Goal: Contribute content: Contribute content

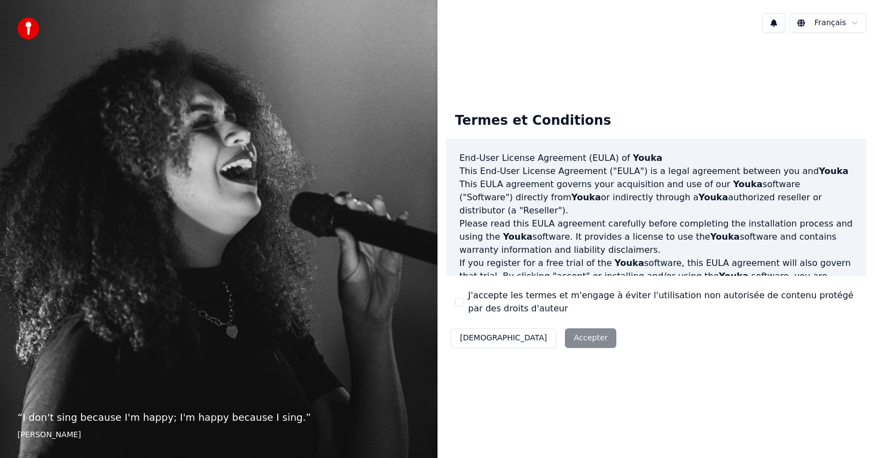
click at [457, 301] on button "J'accepte les termes et m'engage à éviter l'utilisation non autorisée de conten…" at bounding box center [459, 302] width 9 height 9
click at [565, 335] on button "Accepter" at bounding box center [590, 338] width 51 height 20
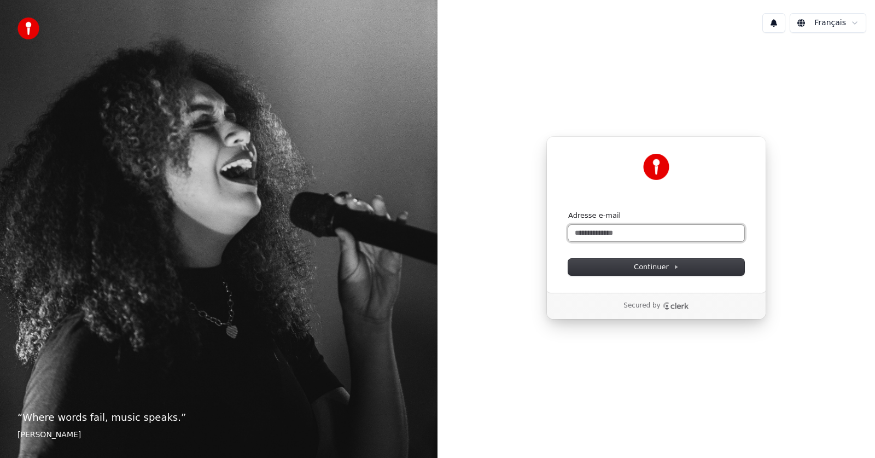
click at [616, 230] on input "Adresse e-mail" at bounding box center [656, 233] width 176 height 16
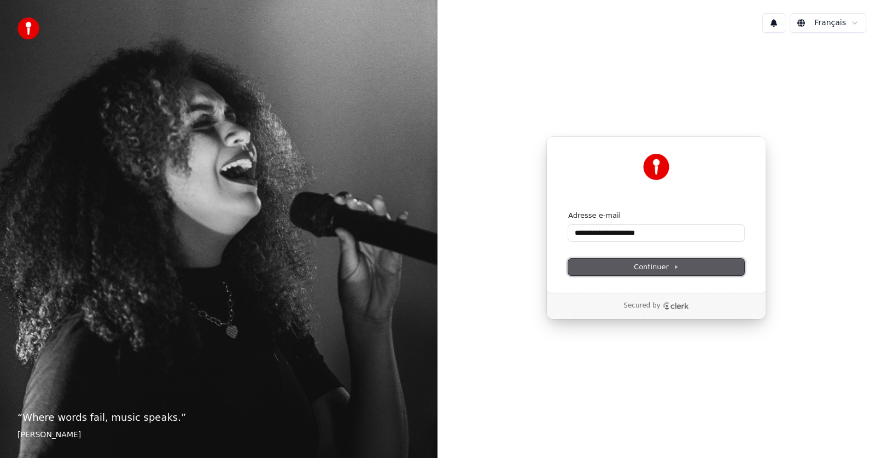
click at [591, 267] on button "Continuer" at bounding box center [656, 267] width 176 height 16
type input "**********"
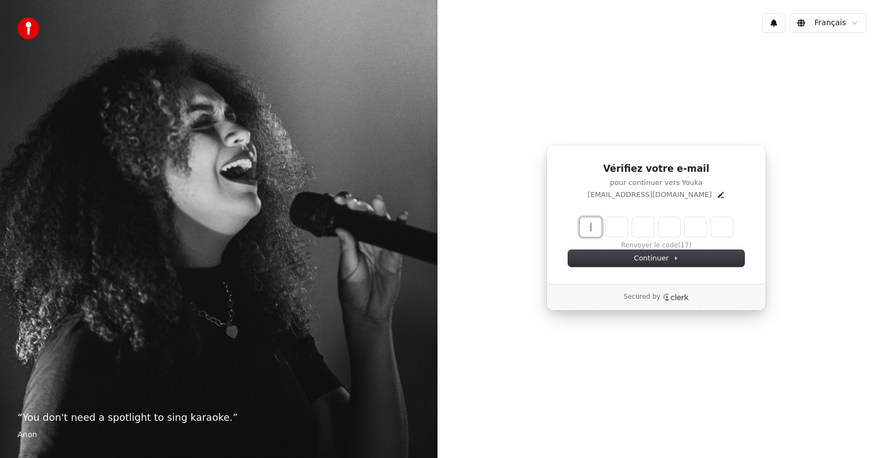
click at [593, 228] on input "Enter verification code" at bounding box center [667, 227] width 175 height 20
type input "******"
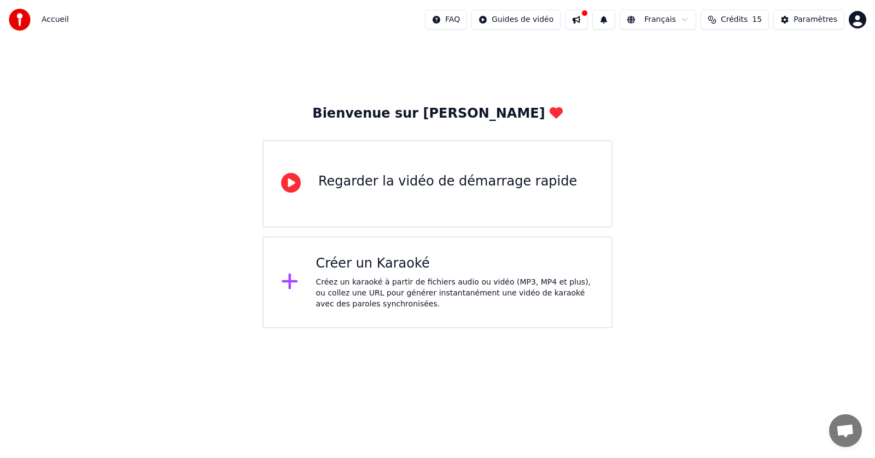
click at [299, 291] on div at bounding box center [294, 282] width 26 height 22
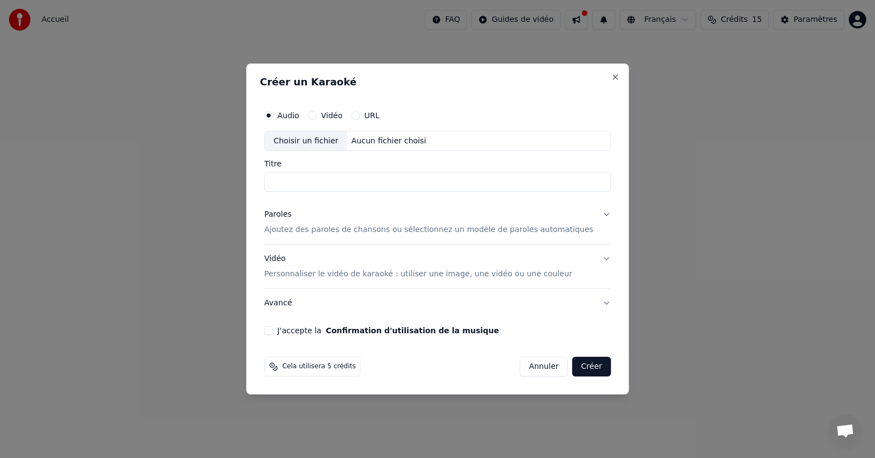
click at [317, 116] on button "Vidéo" at bounding box center [312, 115] width 9 height 9
click at [314, 116] on circle "button" at bounding box center [313, 115] width 4 height 4
click at [316, 143] on div "Choisir un fichier" at bounding box center [306, 141] width 82 height 20
click at [341, 144] on div "Choisir un fichier" at bounding box center [306, 141] width 82 height 20
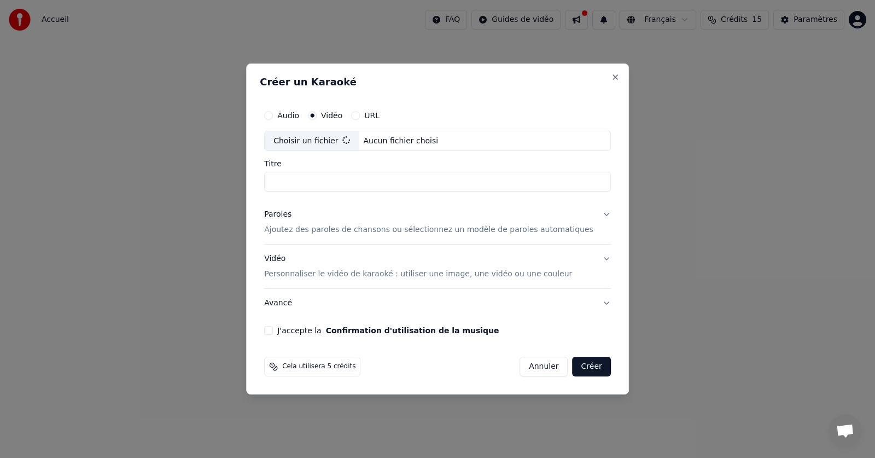
type input "**********"
click at [273, 330] on button "J'accepte la Confirmation d'utilisation de la musique" at bounding box center [268, 330] width 9 height 9
click at [580, 371] on button "Créer" at bounding box center [592, 367] width 38 height 20
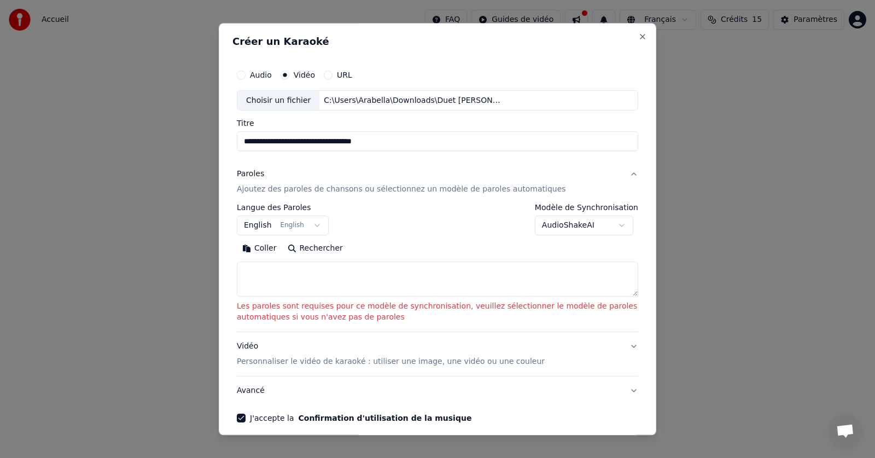
click at [256, 249] on button "Coller" at bounding box center [259, 249] width 45 height 18
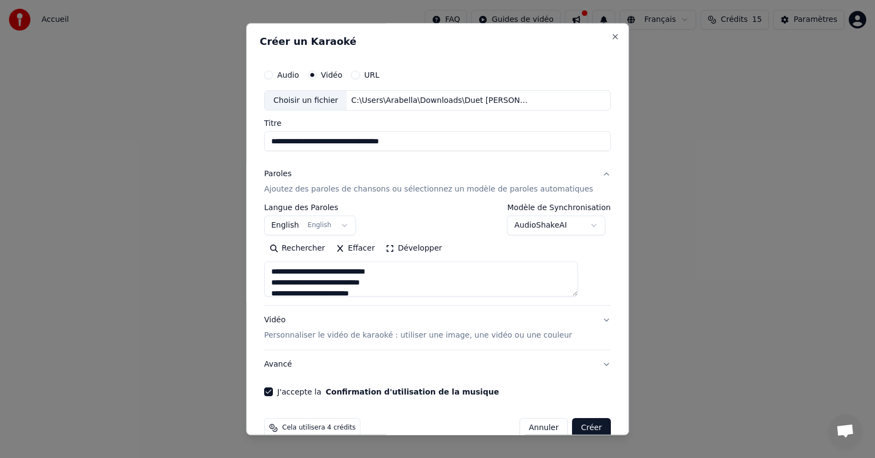
scroll to position [21, 0]
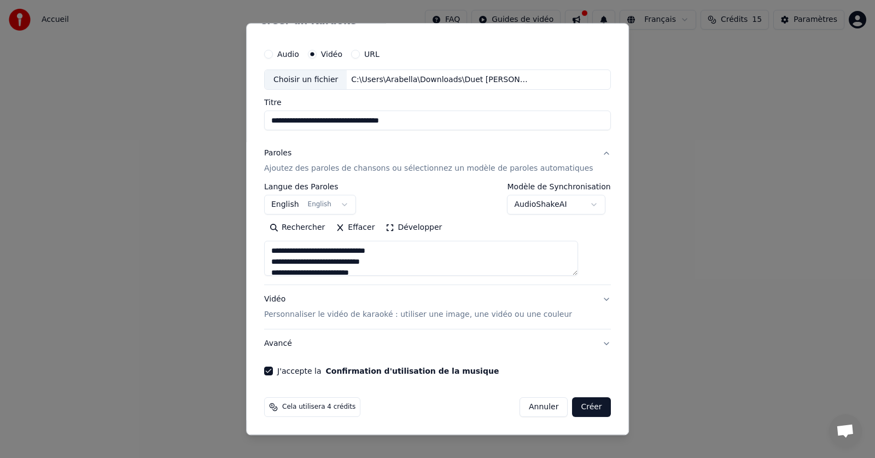
click at [581, 410] on button "Créer" at bounding box center [592, 408] width 38 height 20
type textarea "**********"
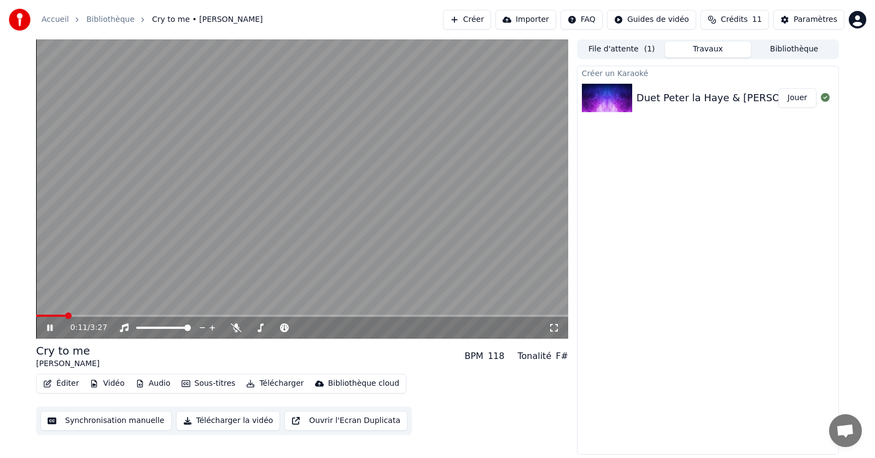
click at [51, 324] on icon at bounding box center [58, 327] width 26 height 9
click at [49, 329] on icon at bounding box center [49, 328] width 7 height 8
click at [237, 324] on icon at bounding box center [236, 327] width 11 height 9
click at [235, 331] on icon at bounding box center [236, 327] width 11 height 9
click at [348, 329] on icon at bounding box center [348, 327] width 5 height 5
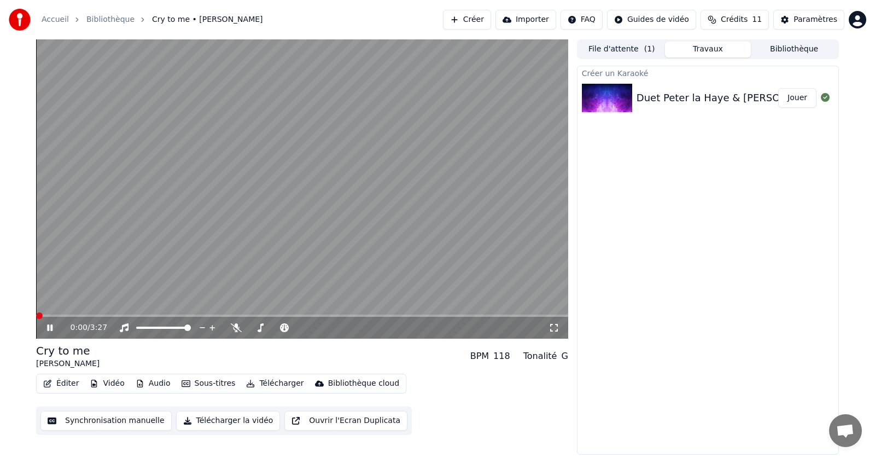
click at [36, 312] on span at bounding box center [39, 315] width 7 height 7
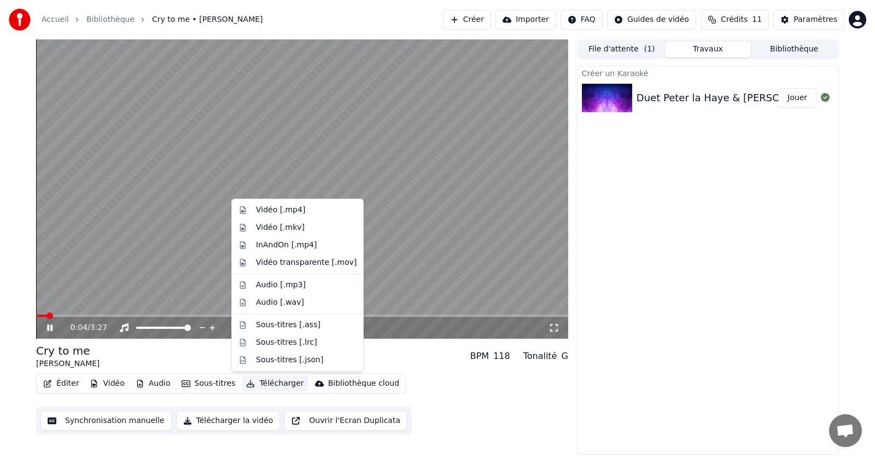
click at [288, 383] on button "Télécharger" at bounding box center [275, 383] width 66 height 15
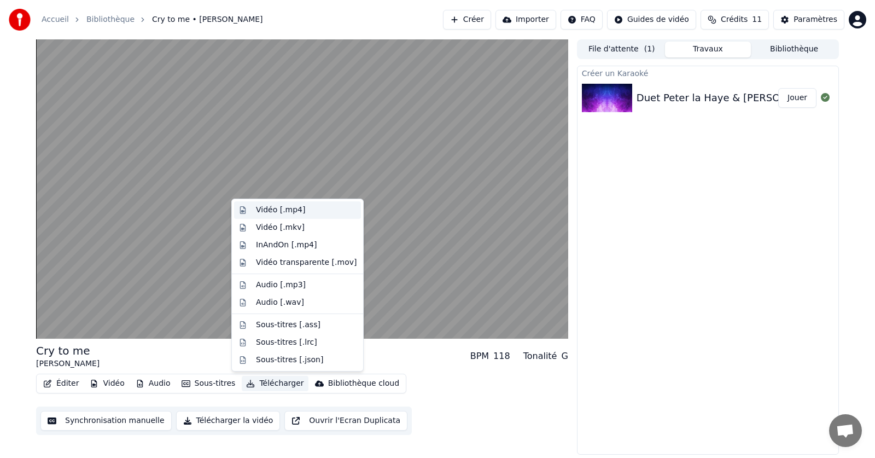
click at [277, 211] on div "Vidéo [.mp4]" at bounding box center [280, 210] width 49 height 11
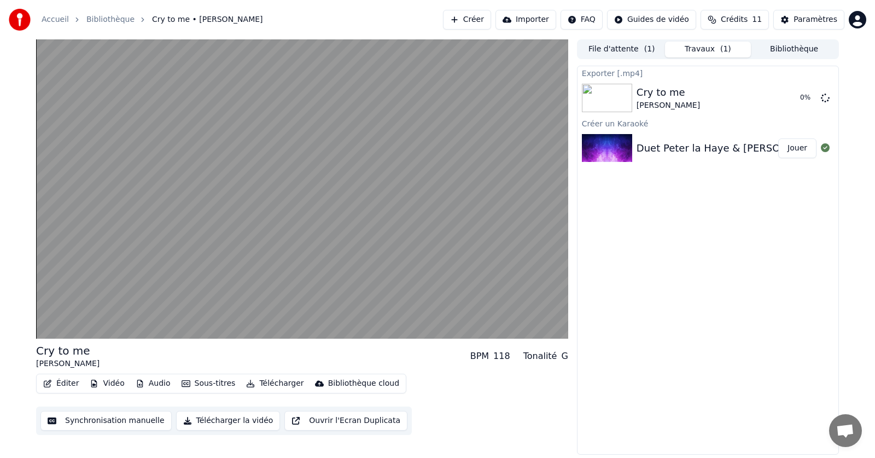
click at [68, 384] on button "Éditer" at bounding box center [61, 383] width 44 height 15
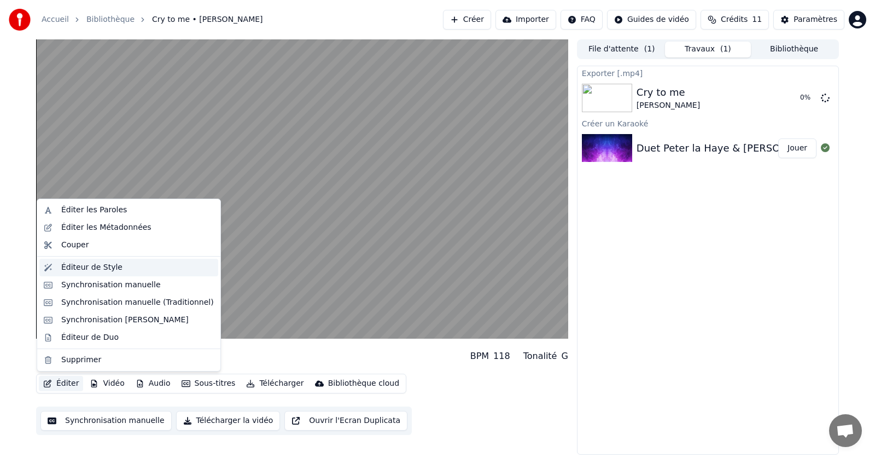
click at [81, 267] on div "Éditeur de Style" at bounding box center [91, 267] width 61 height 11
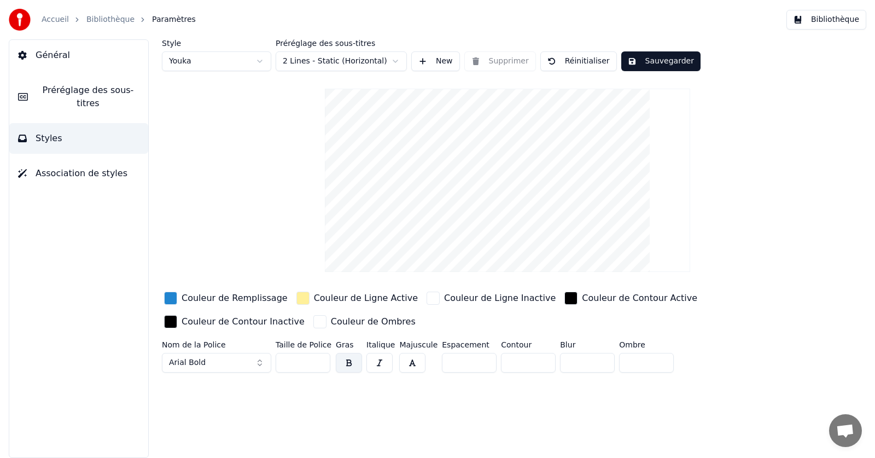
click at [427, 299] on div "button" at bounding box center [433, 298] width 13 height 13
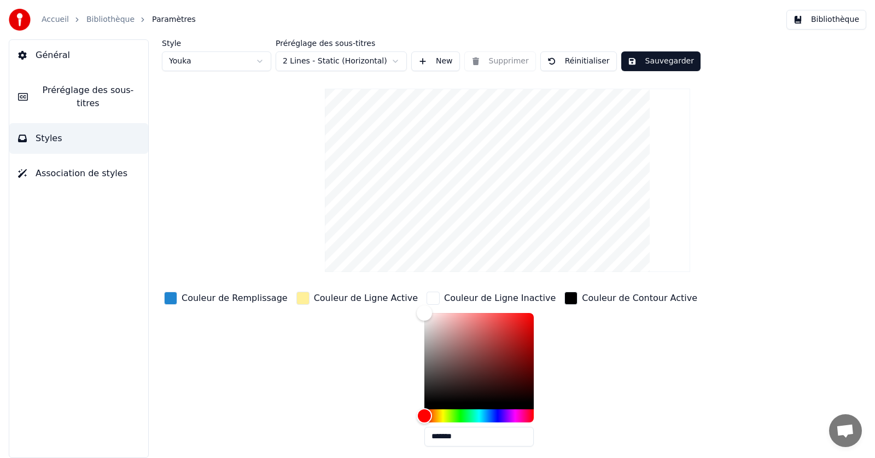
click at [168, 298] on div "button" at bounding box center [170, 298] width 13 height 13
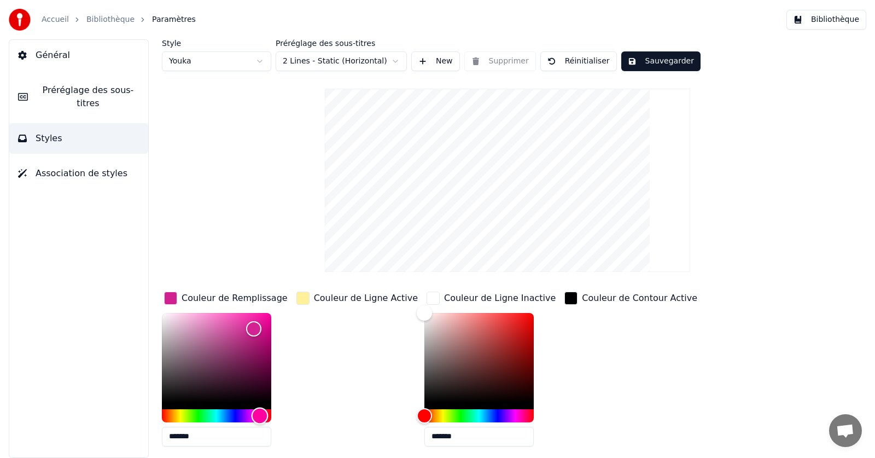
drag, startPoint x: 224, startPoint y: 415, endPoint x: 259, endPoint y: 417, distance: 35.1
click at [260, 417] on div "Hue" at bounding box center [260, 415] width 17 height 17
click at [398, 58] on html "Accueil Bibliothèque Paramètres Bibliothèque Général Préréglage des sous-titres…" at bounding box center [437, 229] width 875 height 458
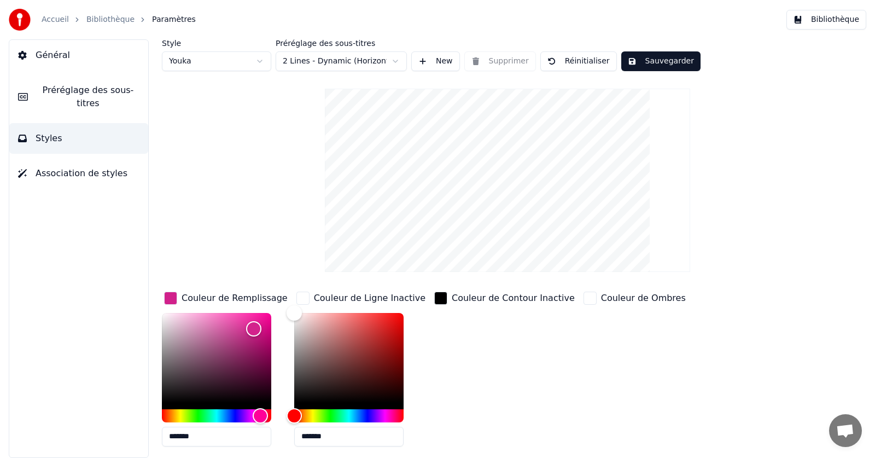
click at [422, 58] on button "New" at bounding box center [435, 61] width 49 height 20
click at [259, 62] on html "Accueil Bibliothèque Paramètres Bibliothèque Général Préréglage des sous-titres…" at bounding box center [437, 229] width 875 height 458
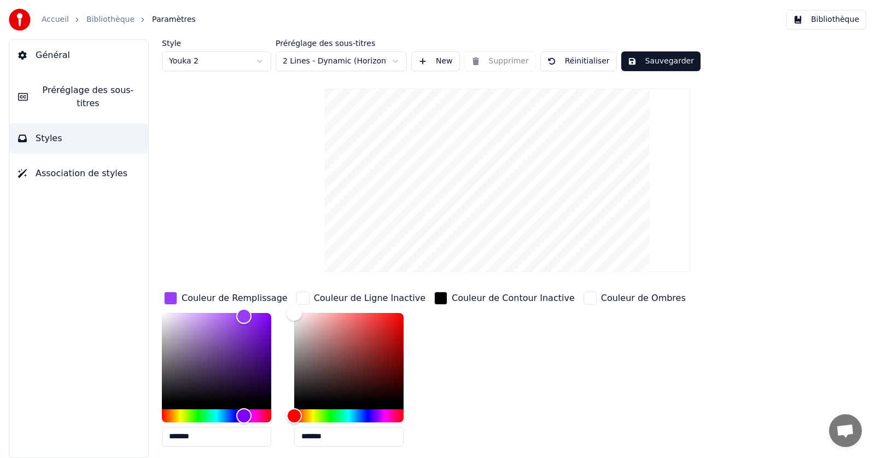
click at [261, 60] on html "Accueil Bibliothèque Paramètres Bibliothèque Général Préréglage des sous-titres…" at bounding box center [437, 229] width 875 height 458
click at [261, 183] on html "Accueil Bibliothèque Paramètres Bibliothèque Général Préréglage des sous-titres…" at bounding box center [437, 229] width 875 height 458
click at [423, 63] on button "New" at bounding box center [435, 61] width 49 height 20
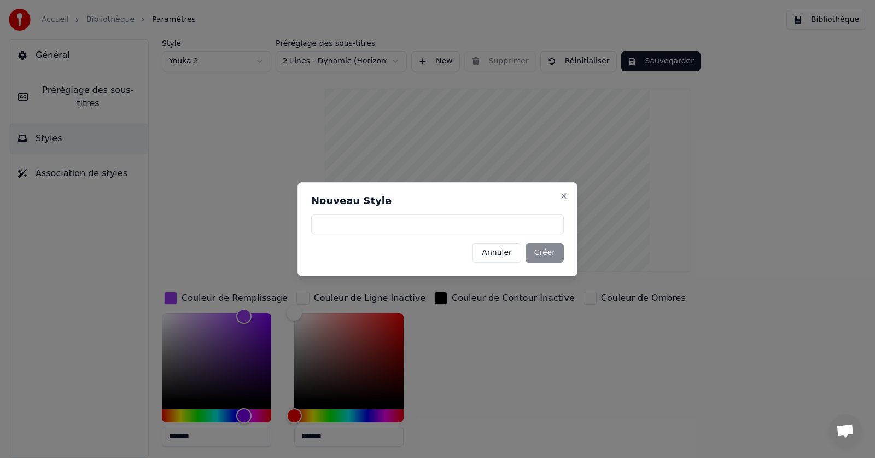
click at [428, 225] on input at bounding box center [437, 224] width 253 height 20
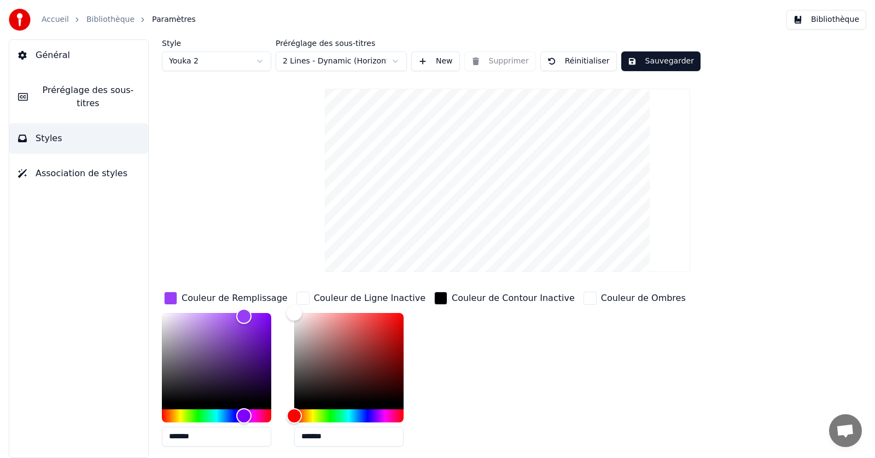
click at [396, 56] on html "Accueil Bibliothèque Paramètres Bibliothèque Général Préréglage des sous-titres…" at bounding box center [437, 229] width 875 height 458
click at [394, 57] on html "Accueil Bibliothèque Paramètres Bibliothèque Général Préréglage des sous-titres…" at bounding box center [437, 229] width 875 height 458
drag, startPoint x: 243, startPoint y: 311, endPoint x: 231, endPoint y: 335, distance: 26.4
click at [231, 335] on div "Color" at bounding box center [231, 335] width 17 height 17
drag, startPoint x: 231, startPoint y: 335, endPoint x: 237, endPoint y: 391, distance: 56.6
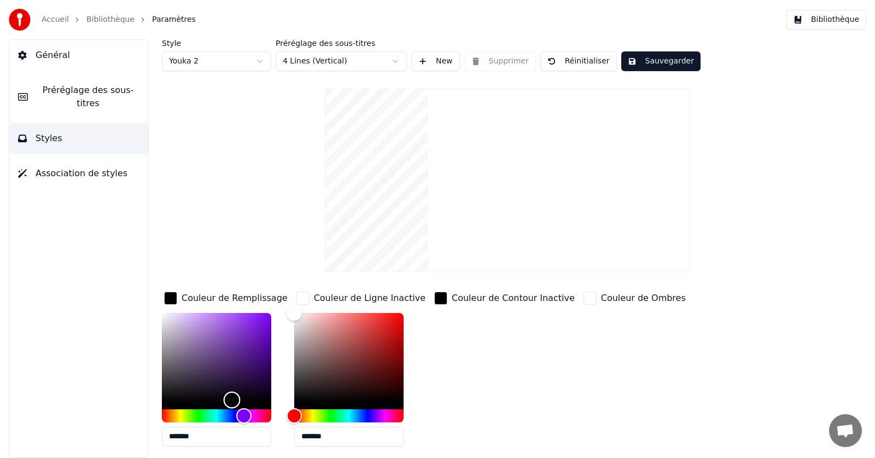
click at [237, 392] on div "Color" at bounding box center [232, 400] width 17 height 17
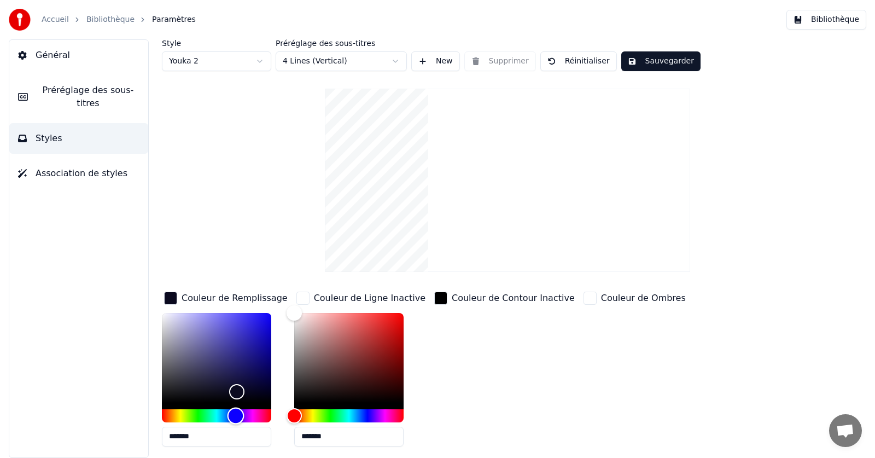
drag, startPoint x: 242, startPoint y: 414, endPoint x: 236, endPoint y: 412, distance: 6.9
click at [236, 412] on div "Hue" at bounding box center [236, 415] width 17 height 17
type input "*******"
drag, startPoint x: 246, startPoint y: 371, endPoint x: 260, endPoint y: 325, distance: 47.7
click at [260, 325] on div "Color" at bounding box center [260, 326] width 17 height 17
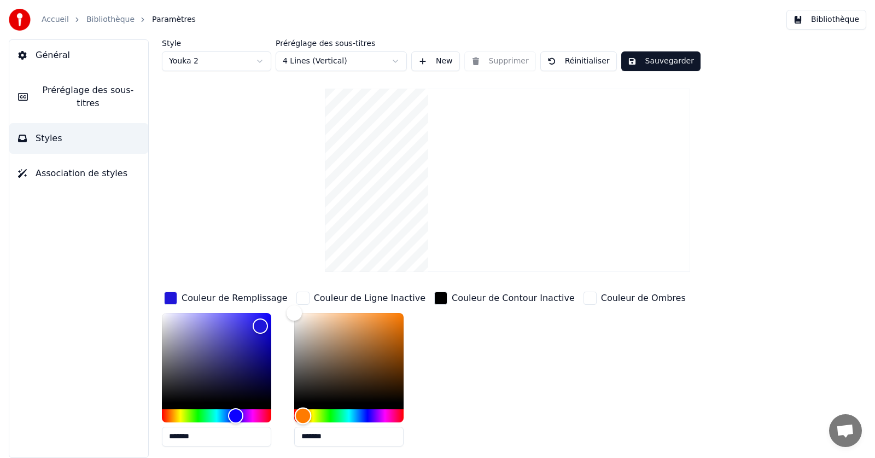
click at [302, 413] on div "Hue" at bounding box center [302, 415] width 17 height 17
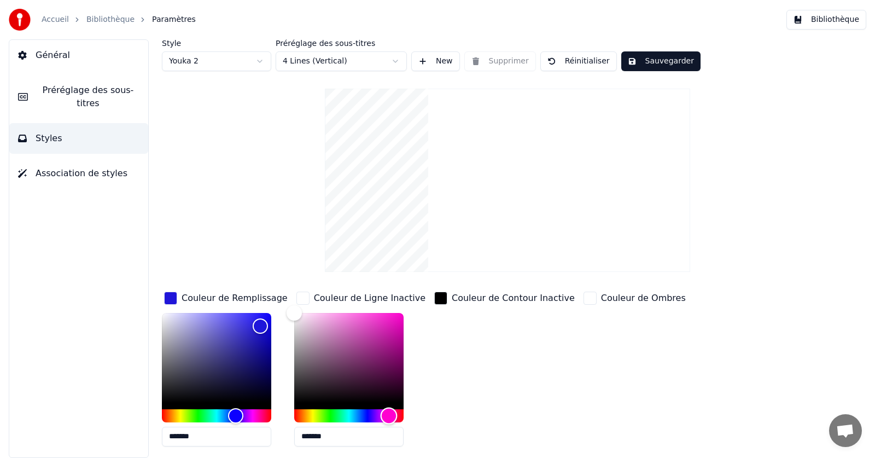
drag, startPoint x: 307, startPoint y: 413, endPoint x: 388, endPoint y: 415, distance: 81.0
click at [388, 415] on div "Hue" at bounding box center [388, 415] width 17 height 17
click at [302, 321] on div "Color" at bounding box center [293, 312] width 17 height 17
type input "*******"
drag, startPoint x: 308, startPoint y: 326, endPoint x: 392, endPoint y: 319, distance: 84.0
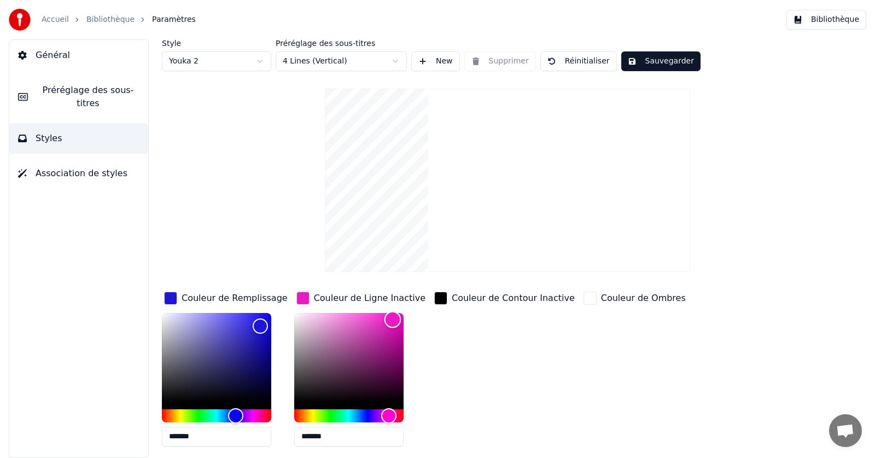
click at [392, 319] on div "Color" at bounding box center [392, 319] width 17 height 17
click at [584, 297] on div "button" at bounding box center [590, 298] width 13 height 13
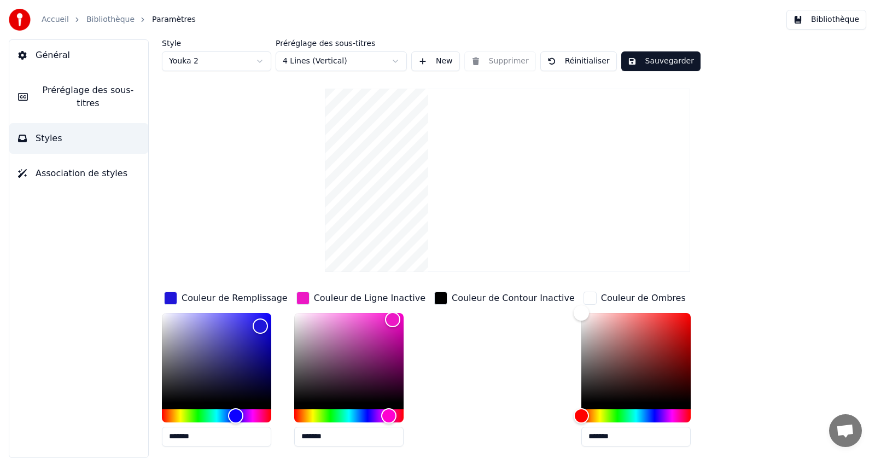
click at [584, 301] on div "button" at bounding box center [590, 298] width 13 height 13
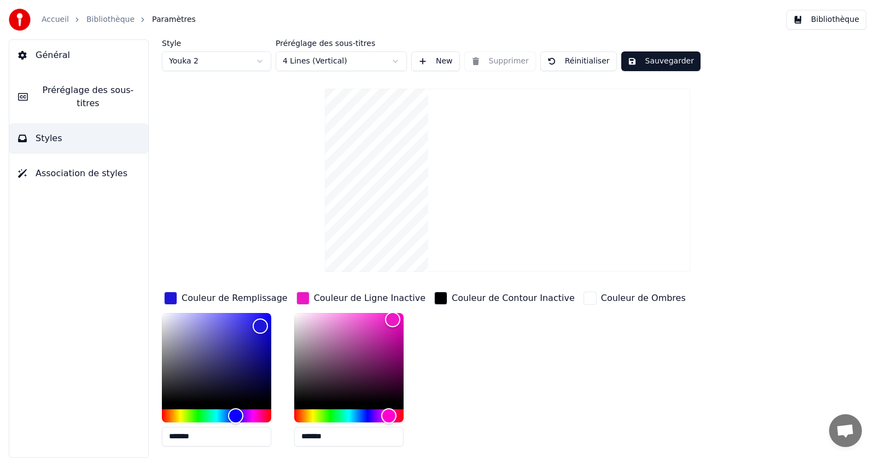
scroll to position [42, 0]
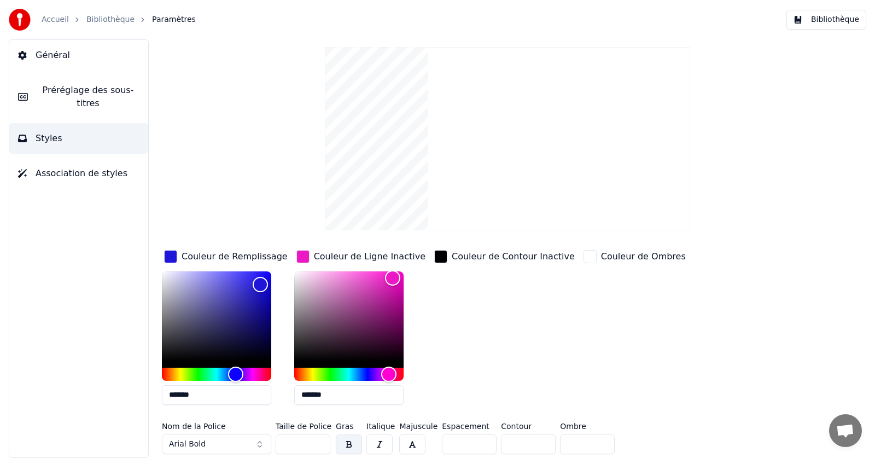
click at [477, 324] on div "Couleur de Contour Inactive" at bounding box center [504, 331] width 145 height 166
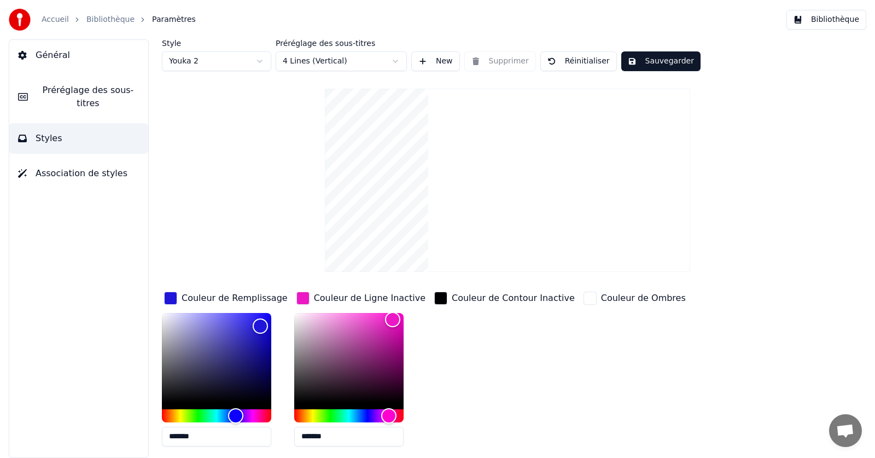
click at [91, 167] on span "Association de styles" at bounding box center [82, 173] width 92 height 13
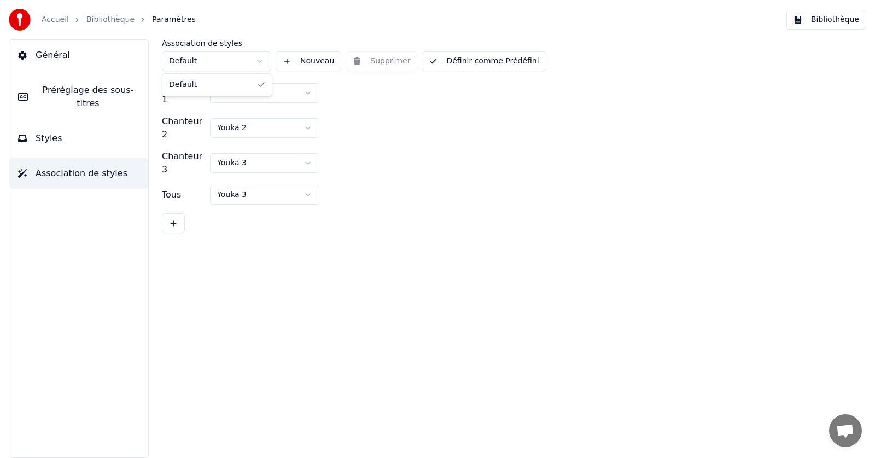
click at [261, 58] on html "Accueil Bibliothèque Paramètres Bibliothèque Général Préréglage des sous-titres…" at bounding box center [437, 229] width 875 height 458
click at [258, 61] on html "Accueil Bibliothèque Paramètres Bibliothèque Général Préréglage des sous-titres…" at bounding box center [437, 229] width 875 height 458
click at [56, 96] on span "Préréglage des sous-titres" at bounding box center [88, 97] width 103 height 26
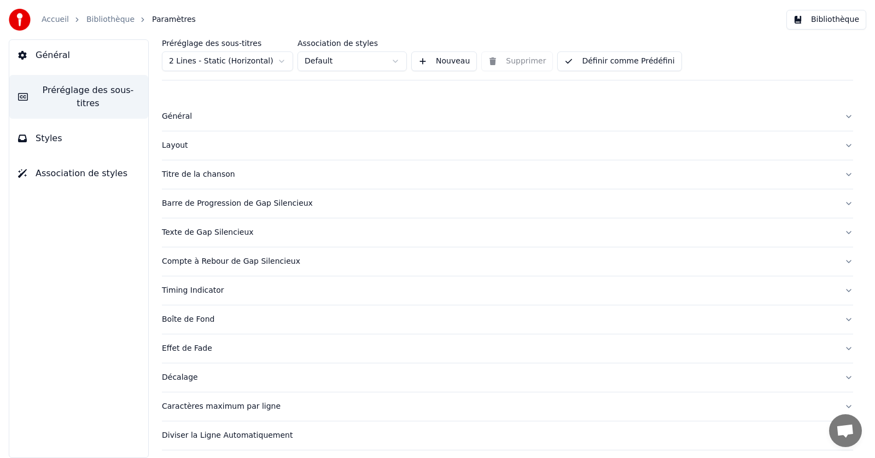
scroll to position [30, 0]
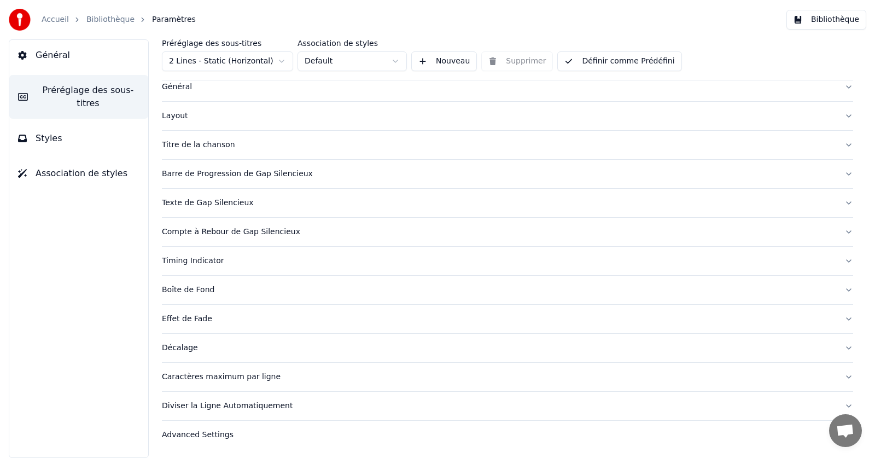
click at [189, 406] on div "Diviser la Ligne Automatiquement" at bounding box center [499, 405] width 674 height 11
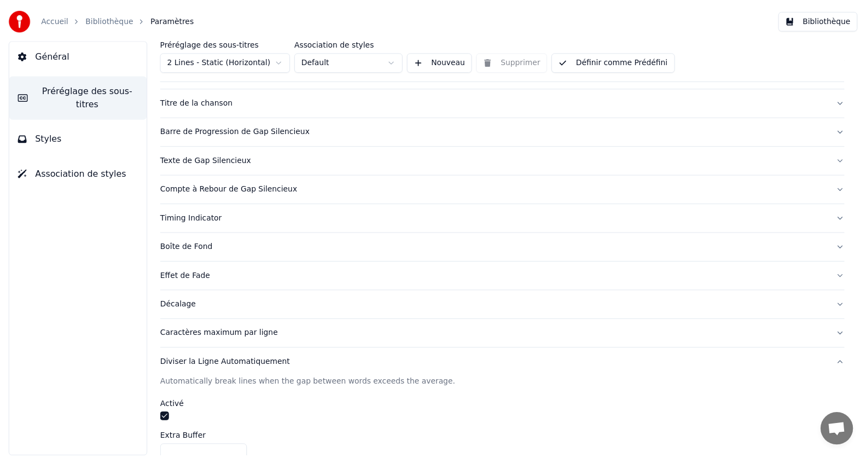
scroll to position [0, 0]
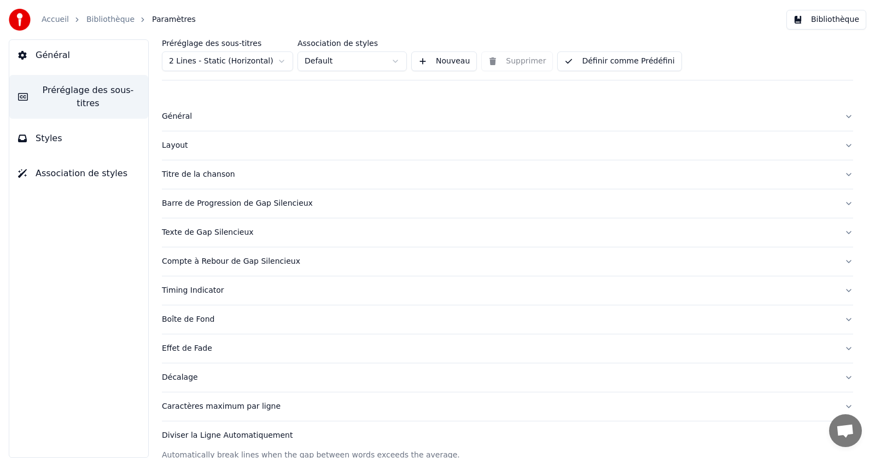
click at [266, 65] on html "Accueil Bibliothèque Paramètres Bibliothèque Général Préréglage des sous-titres…" at bounding box center [437, 229] width 875 height 458
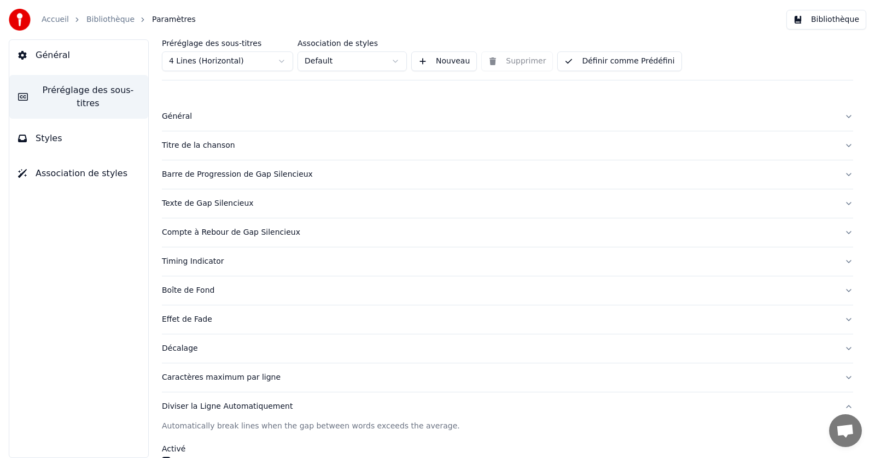
click at [106, 123] on button "Styles" at bounding box center [78, 138] width 139 height 31
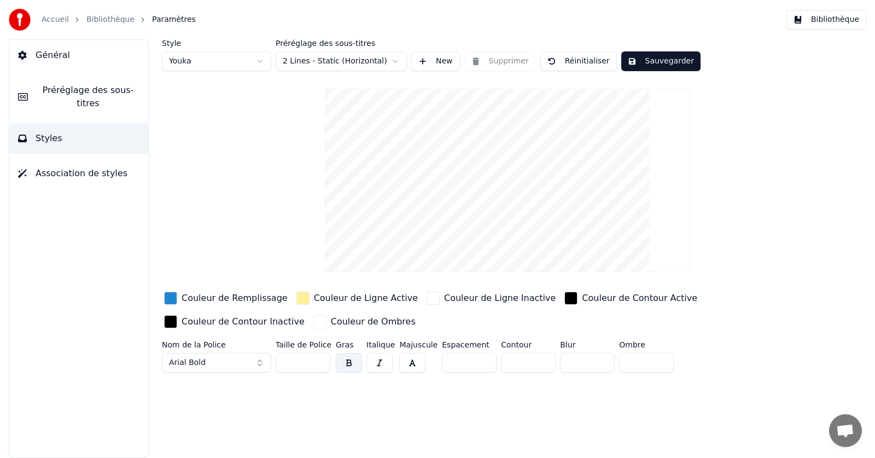
click at [284, 61] on html "Accueil Bibliothèque Paramètres Bibliothèque Général Préréglage des sous-titres…" at bounding box center [437, 229] width 875 height 458
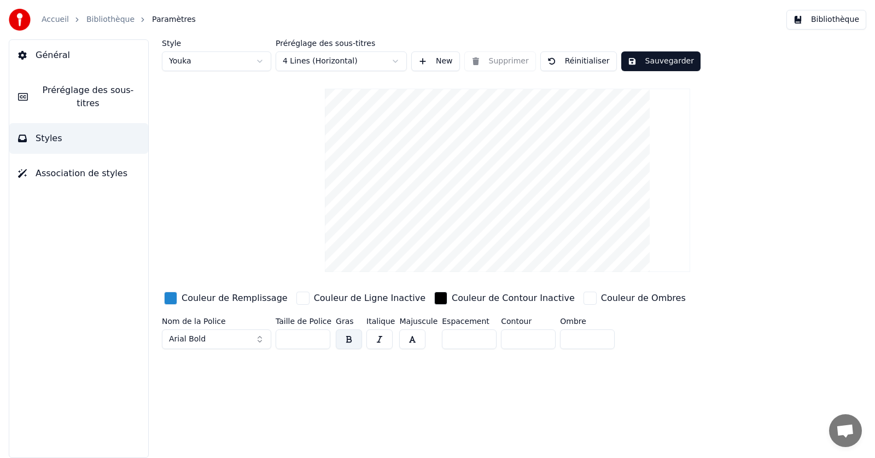
click at [283, 64] on html "Accueil Bibliothèque Paramètres Bibliothèque Général Préréglage des sous-titres…" at bounding box center [437, 229] width 875 height 458
click at [279, 56] on html "Accueil Bibliothèque Paramètres Bibliothèque Général Préréglage des sous-titres…" at bounding box center [437, 229] width 875 height 458
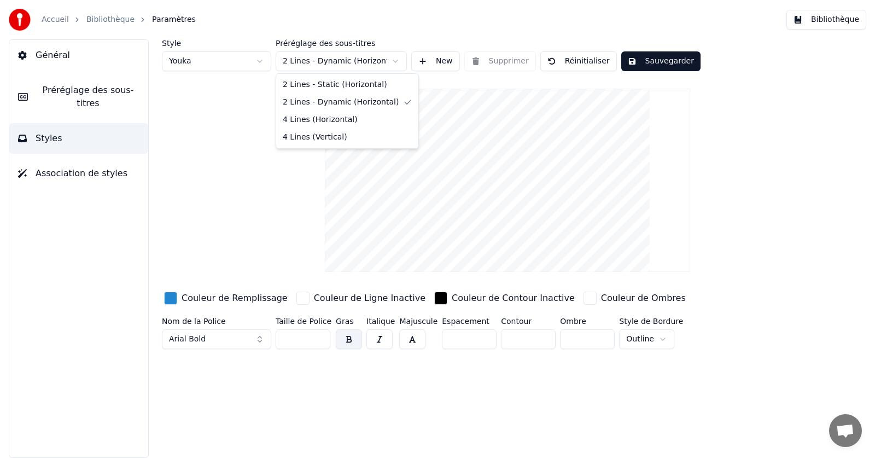
click at [319, 62] on html "Accueil Bibliothèque Paramètres Bibliothèque Général Préréglage des sous-titres…" at bounding box center [437, 229] width 875 height 458
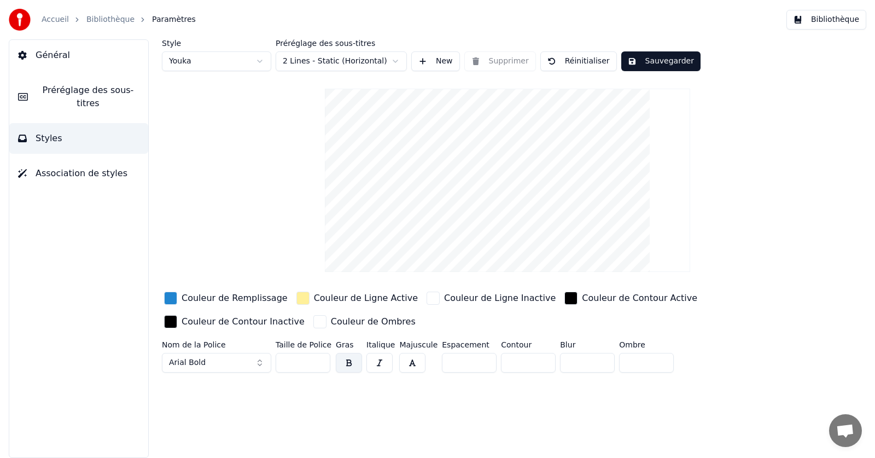
click at [317, 60] on html "Accueil Bibliothèque Paramètres Bibliothèque Général Préréglage des sous-titres…" at bounding box center [437, 229] width 875 height 458
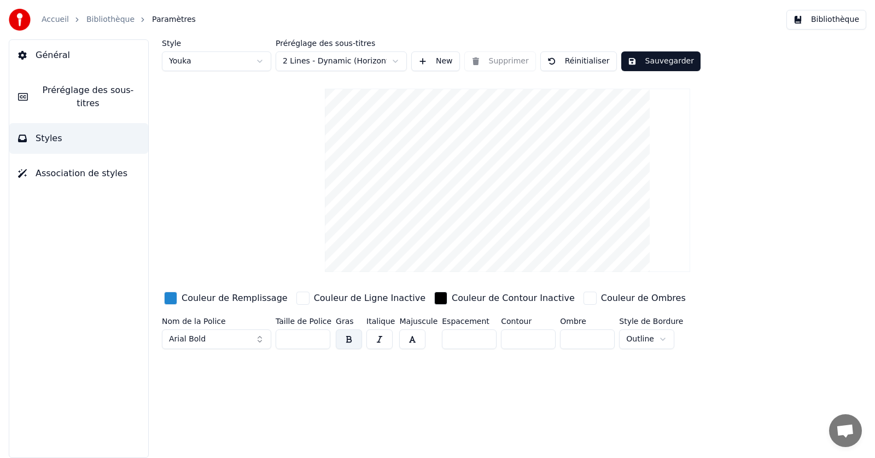
click at [678, 56] on button "Sauvegarder" at bounding box center [660, 61] width 79 height 20
click at [804, 25] on button "Bibliothèque" at bounding box center [826, 20] width 80 height 20
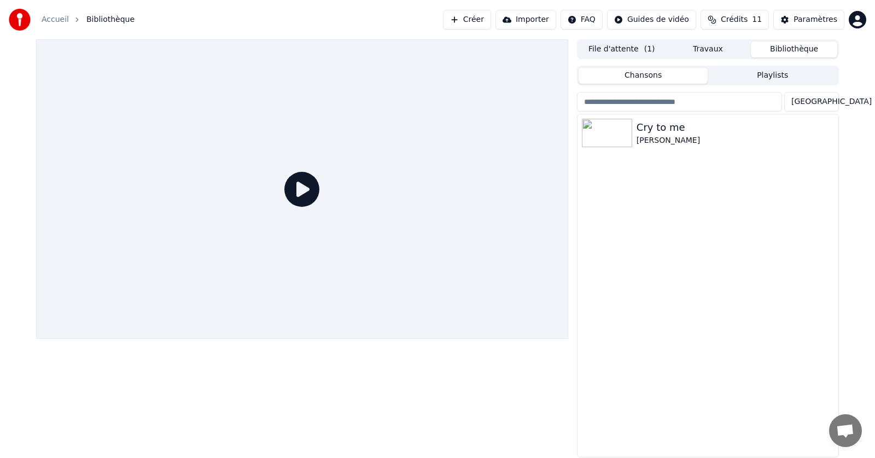
click at [306, 201] on icon at bounding box center [301, 189] width 35 height 35
click at [623, 138] on img at bounding box center [607, 133] width 50 height 28
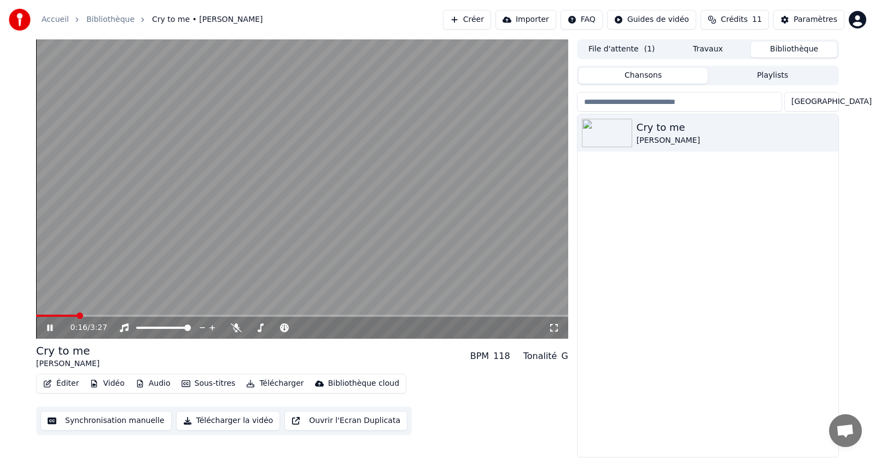
click at [77, 312] on span at bounding box center [80, 315] width 7 height 7
click at [105, 312] on span at bounding box center [107, 315] width 7 height 7
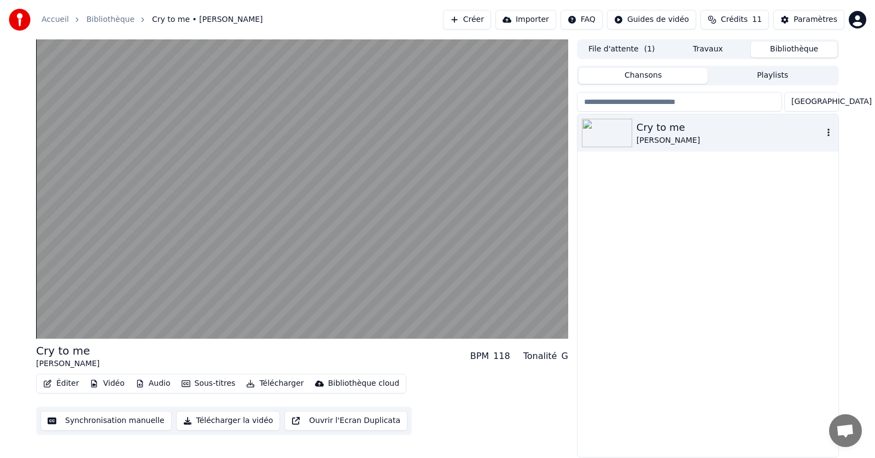
click at [829, 134] on icon "button" at bounding box center [828, 132] width 11 height 9
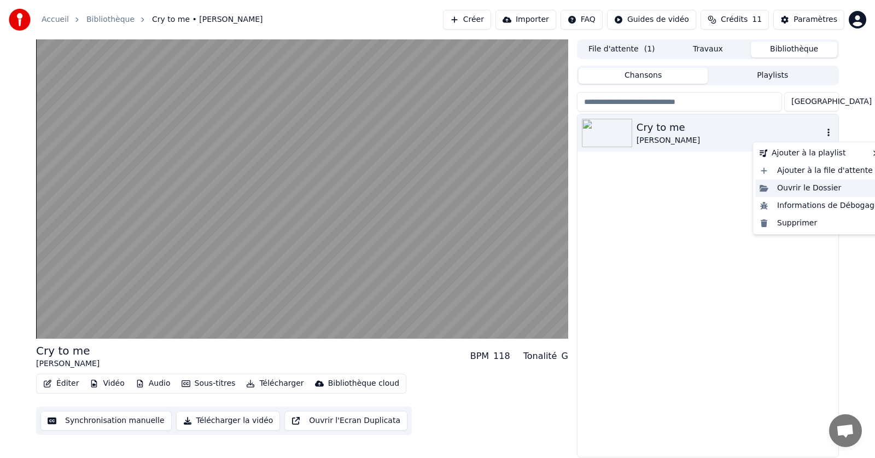
click at [790, 190] on div "Ouvrir le Dossier" at bounding box center [819, 188] width 129 height 18
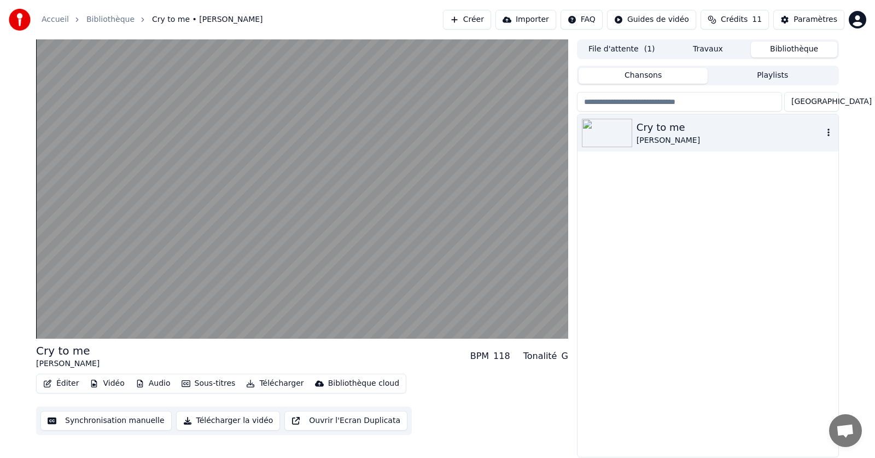
click at [817, 136] on div "[PERSON_NAME]" at bounding box center [730, 140] width 186 height 11
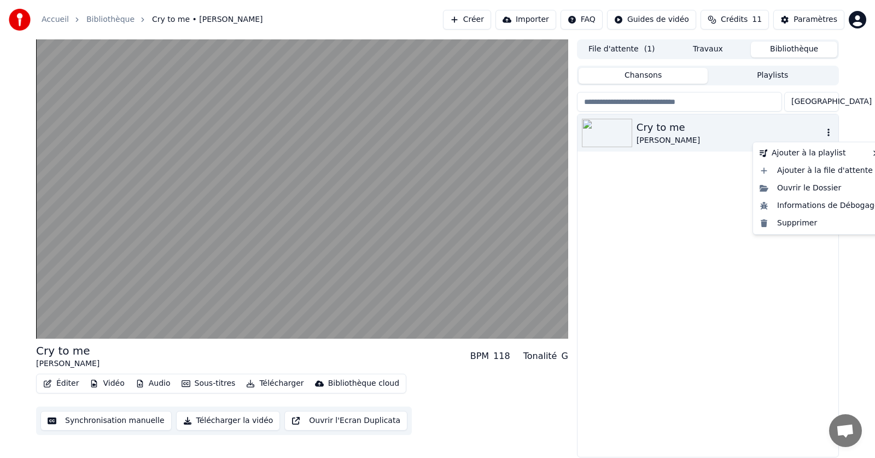
click at [831, 136] on icon "button" at bounding box center [828, 132] width 11 height 9
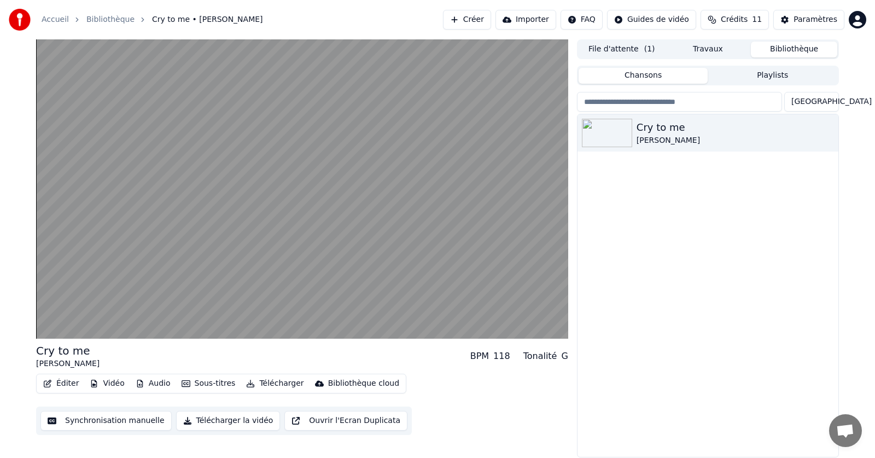
click at [632, 226] on div "Cry to me [PERSON_NAME]" at bounding box center [708, 285] width 261 height 342
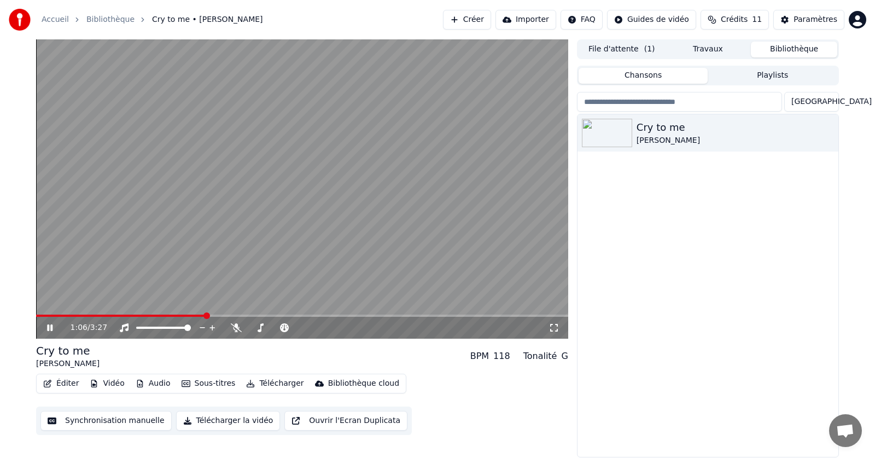
click at [69, 380] on button "Éditer" at bounding box center [61, 383] width 44 height 15
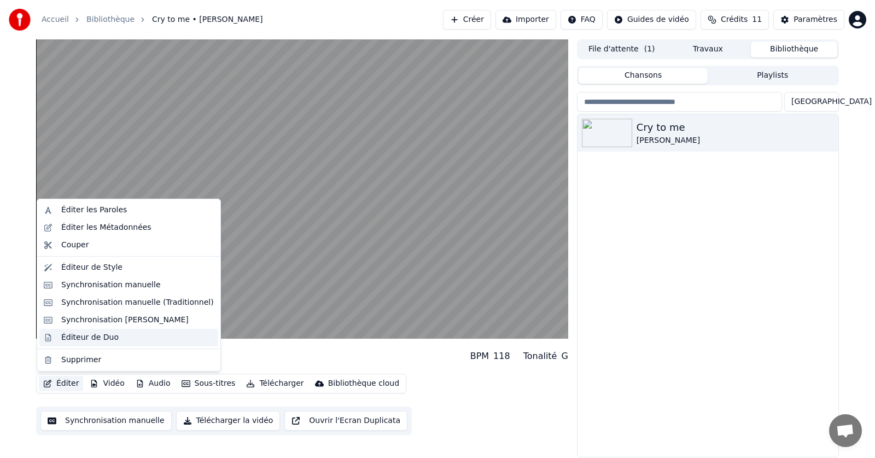
click at [77, 337] on div "Éditeur de Duo" at bounding box center [89, 337] width 57 height 11
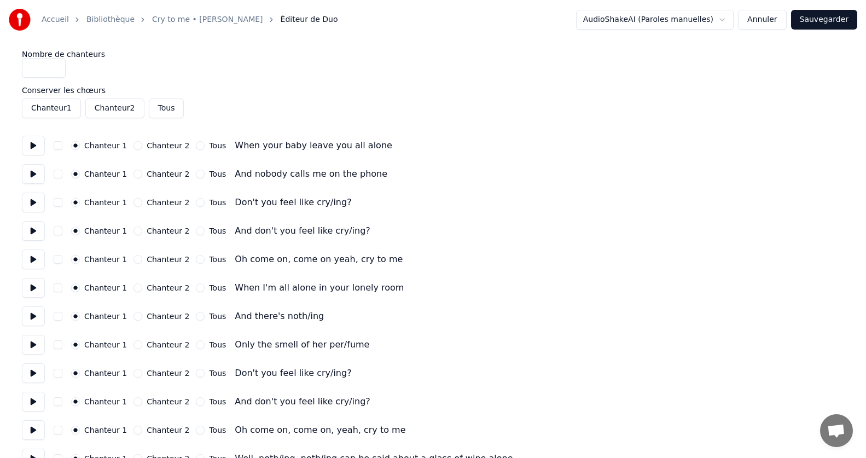
click at [32, 149] on button at bounding box center [33, 146] width 23 height 20
click at [39, 174] on button at bounding box center [33, 174] width 23 height 20
click at [134, 174] on button "Chanteur 2" at bounding box center [137, 174] width 9 height 9
click at [57, 203] on button "button" at bounding box center [58, 202] width 9 height 9
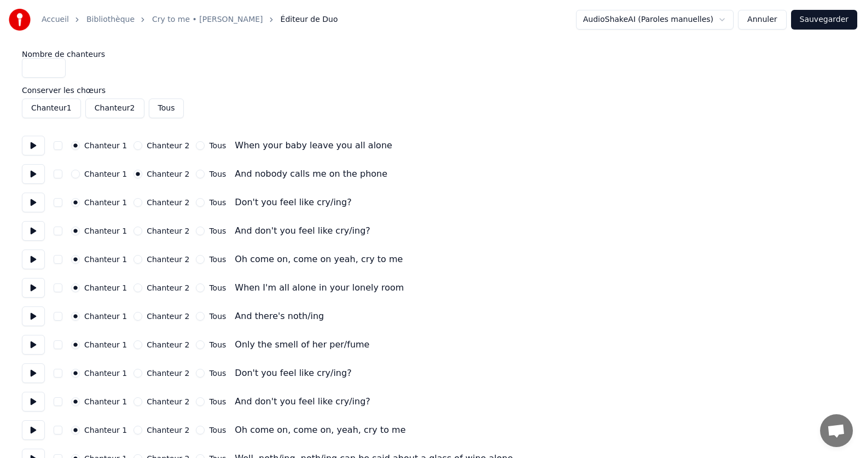
click at [35, 203] on button at bounding box center [33, 203] width 23 height 20
click at [39, 226] on button at bounding box center [33, 231] width 23 height 20
click at [133, 230] on button "Chanteur 2" at bounding box center [137, 230] width 9 height 9
click at [34, 261] on button at bounding box center [33, 259] width 23 height 20
click at [133, 261] on button "Chanteur 2" at bounding box center [137, 259] width 9 height 9
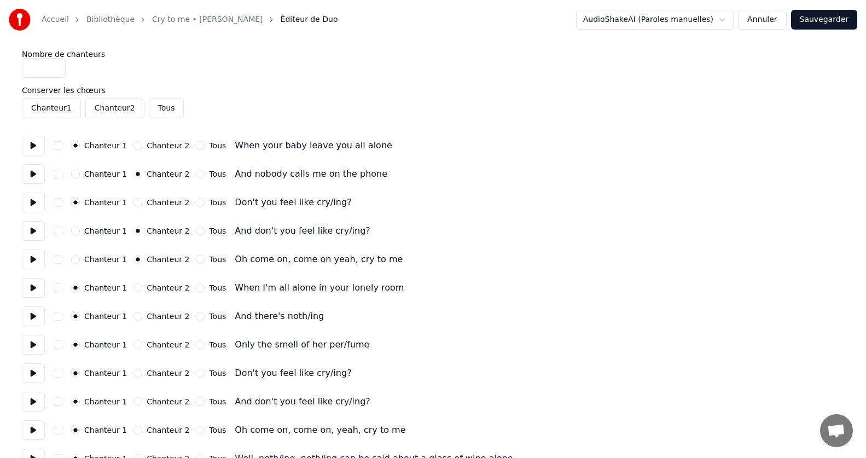
click at [59, 258] on button "button" at bounding box center [58, 259] width 9 height 9
click at [37, 258] on button at bounding box center [33, 259] width 23 height 20
click at [57, 260] on button "button" at bounding box center [58, 259] width 9 height 9
click at [196, 260] on button "Tous" at bounding box center [200, 259] width 9 height 9
click at [75, 260] on button "Chanteur 1" at bounding box center [75, 259] width 9 height 9
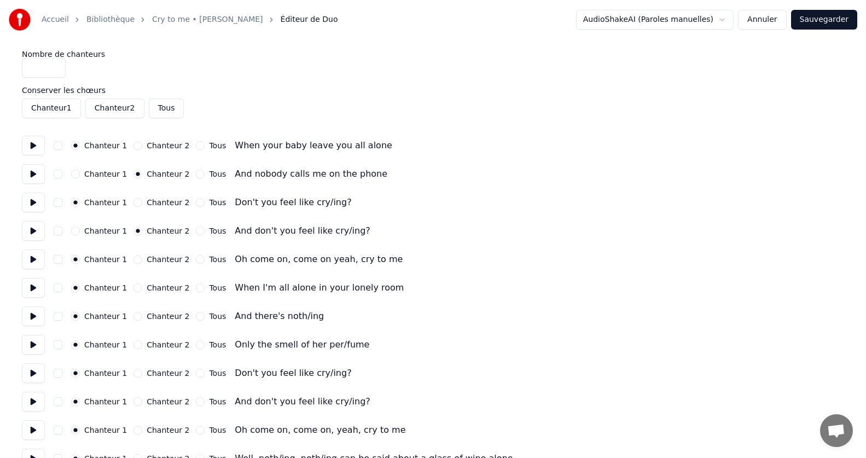
click at [133, 257] on button "Chanteur 2" at bounding box center [137, 259] width 9 height 9
click at [57, 259] on button "button" at bounding box center [58, 259] width 9 height 9
click at [196, 258] on button "Tous" at bounding box center [200, 259] width 9 height 9
click at [58, 259] on button "button" at bounding box center [58, 259] width 9 height 9
click at [37, 261] on button at bounding box center [33, 259] width 23 height 20
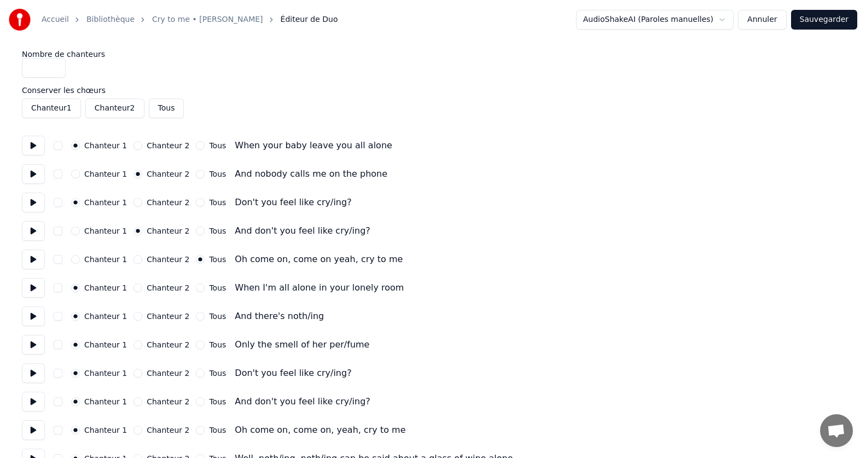
click at [31, 292] on button at bounding box center [33, 288] width 23 height 20
click at [135, 286] on button "Chanteur 2" at bounding box center [137, 287] width 9 height 9
click at [58, 287] on button "button" at bounding box center [58, 287] width 9 height 9
click at [34, 257] on button at bounding box center [33, 259] width 23 height 20
click at [60, 261] on button "button" at bounding box center [58, 259] width 9 height 9
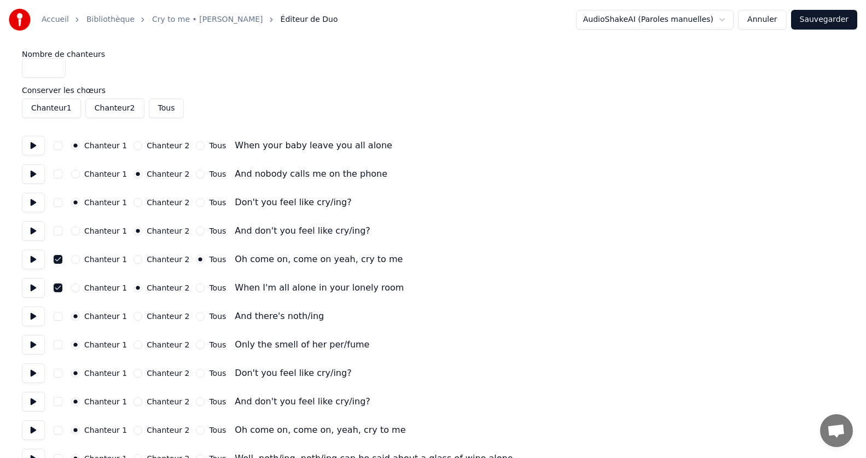
click at [77, 260] on button "Chanteur 1" at bounding box center [75, 259] width 9 height 9
click at [133, 260] on button "Chanteur 2" at bounding box center [137, 259] width 9 height 9
click at [77, 259] on button "Chanteur 1" at bounding box center [75, 259] width 9 height 9
click at [34, 259] on button at bounding box center [33, 259] width 23 height 20
click at [196, 260] on button "Tous" at bounding box center [200, 259] width 9 height 9
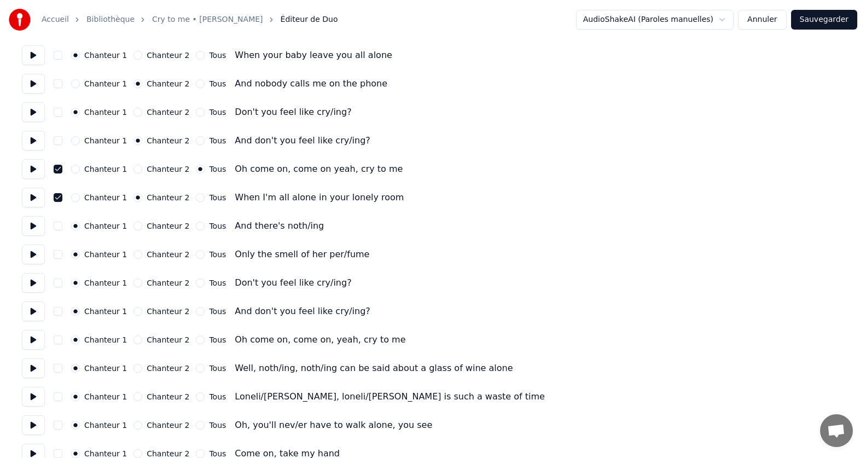
scroll to position [109, 0]
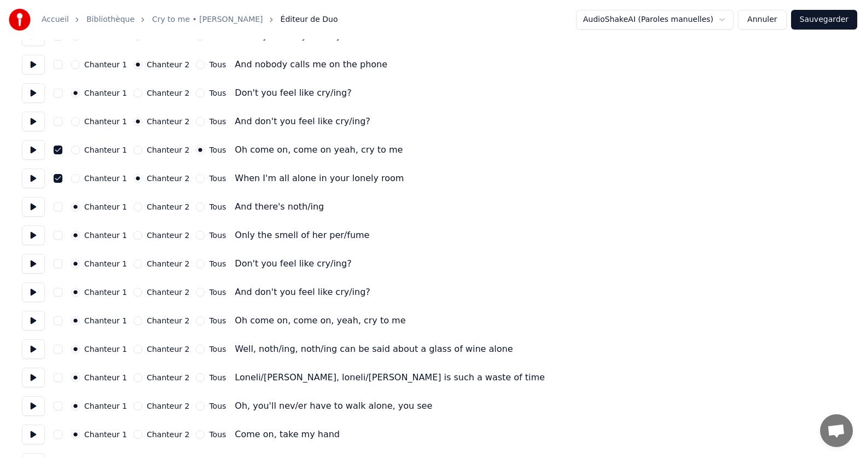
click at [37, 174] on button at bounding box center [33, 178] width 23 height 20
click at [292, 180] on div "When I'm all alone in your lonely room" at bounding box center [319, 178] width 169 height 13
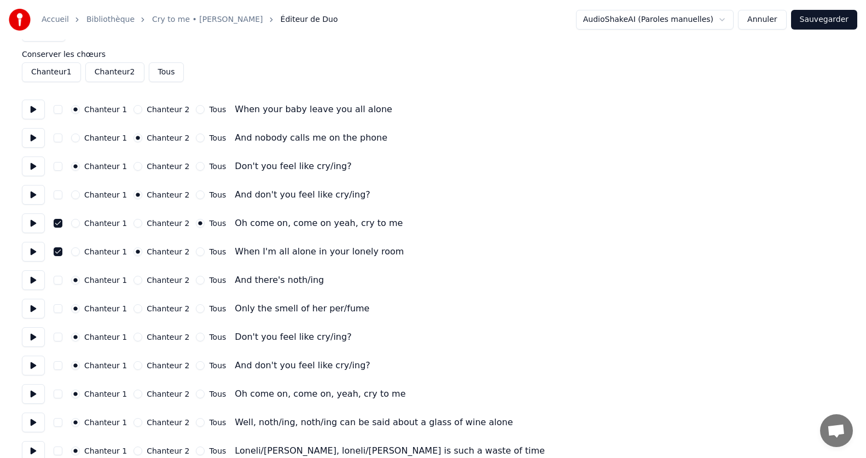
scroll to position [55, 0]
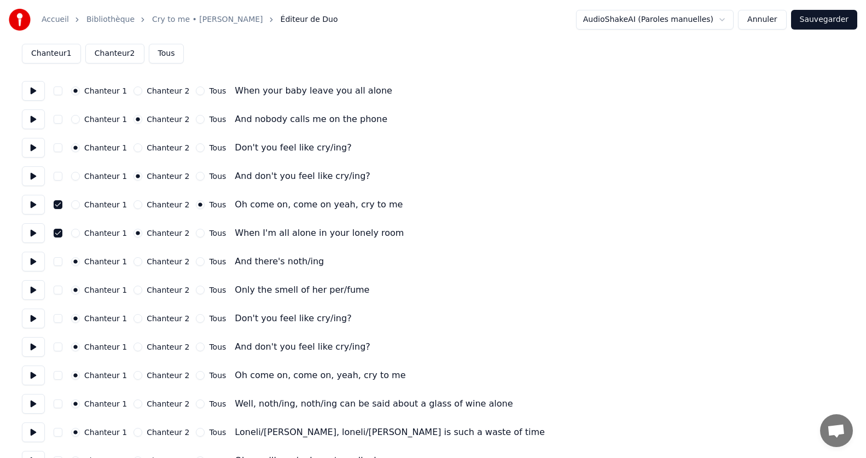
click at [31, 209] on button at bounding box center [33, 205] width 23 height 20
click at [832, 17] on button "Sauvegarder" at bounding box center [824, 20] width 66 height 20
click at [716, 20] on html "Accueil Bibliothèque Cry to me • [PERSON_NAME] Éditeur de Duo AudioShakeAI (Par…" at bounding box center [433, 440] width 866 height 991
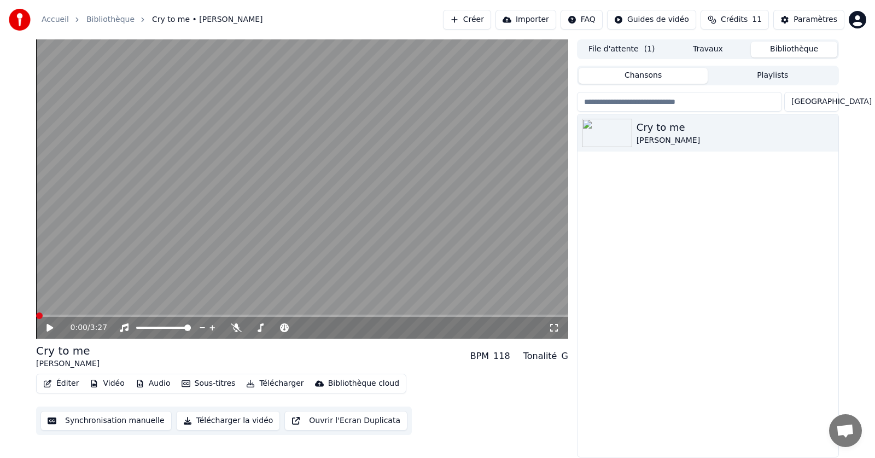
click at [49, 330] on icon at bounding box center [49, 328] width 7 height 8
click at [109, 314] on span at bounding box center [302, 315] width 532 height 2
click at [185, 261] on video at bounding box center [302, 188] width 532 height 299
click at [49, 327] on icon at bounding box center [49, 328] width 7 height 8
click at [259, 224] on video at bounding box center [302, 188] width 532 height 299
